Goal: Find specific page/section

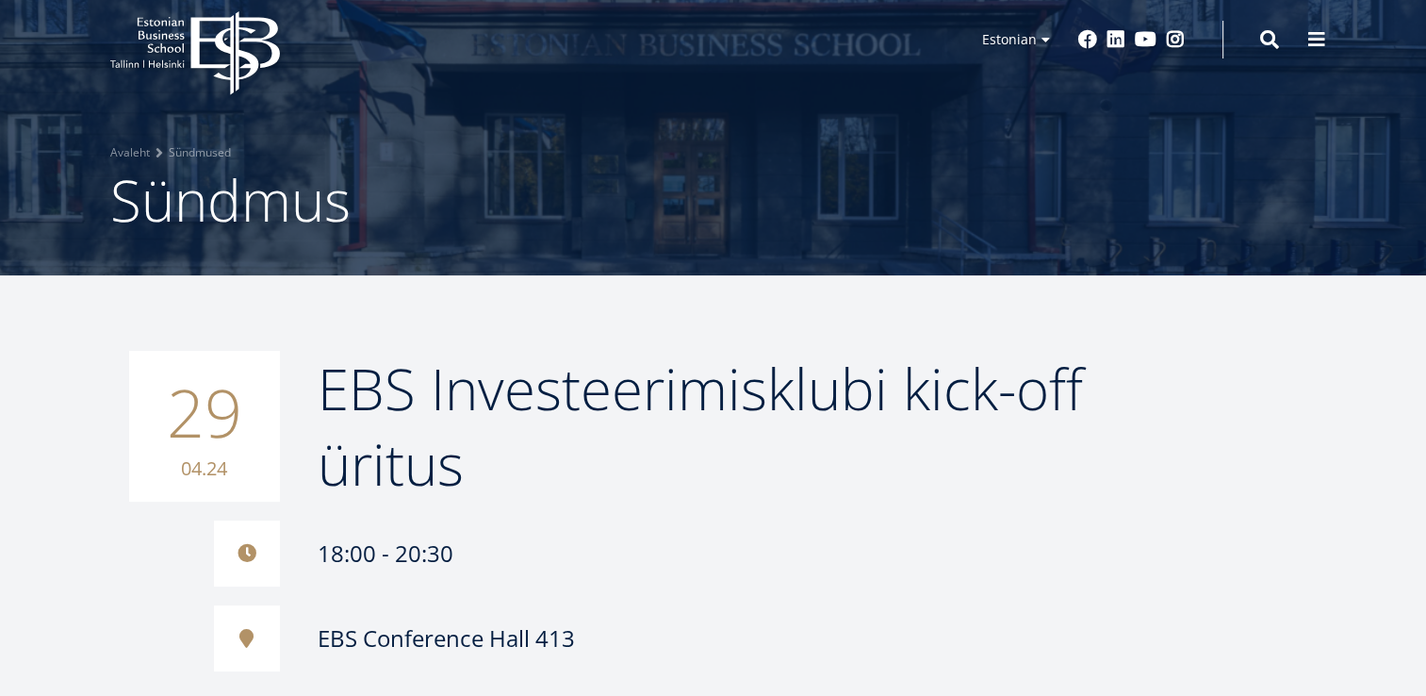
scroll to position [25, 0]
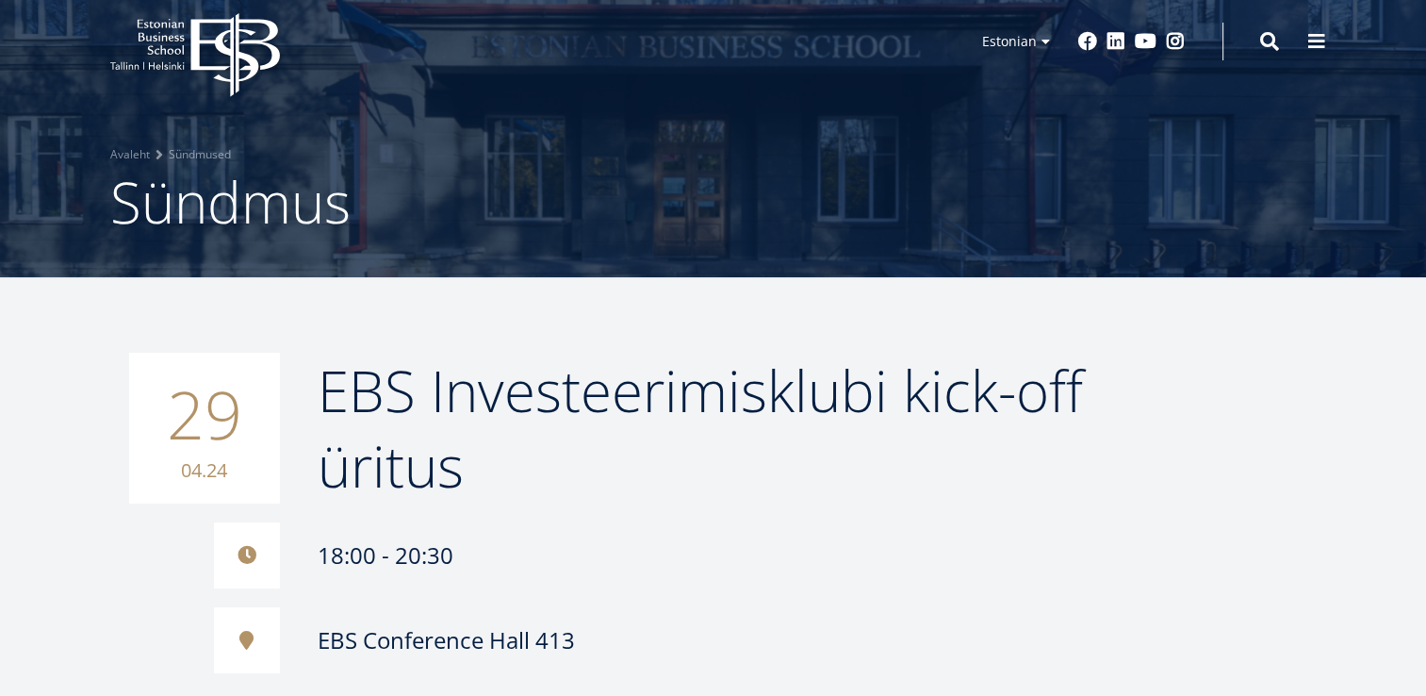
click at [188, 51] on icon "EBS Logo Created with Sketch." at bounding box center [195, 55] width 170 height 84
click at [196, 149] on link "Sündmused" at bounding box center [200, 154] width 62 height 19
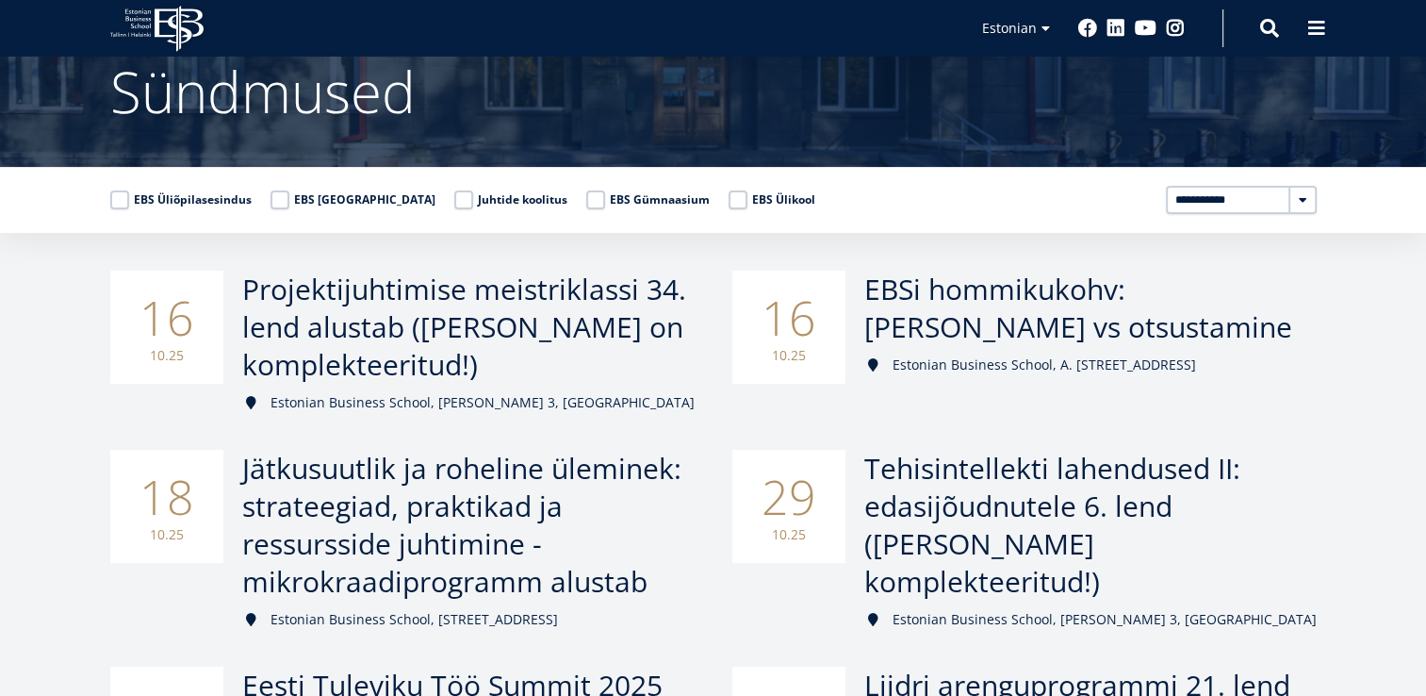
scroll to position [126, 0]
